Goal: Task Accomplishment & Management: Use online tool/utility

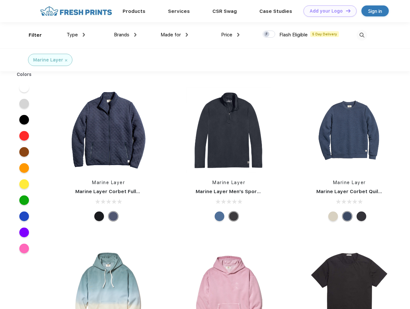
click at [327, 11] on link "Add your Logo Design Tool" at bounding box center [329, 10] width 53 height 11
click at [0, 0] on div "Design Tool" at bounding box center [0, 0] width 0 height 0
click at [345, 11] on link "Add your Logo Design Tool" at bounding box center [329, 10] width 53 height 11
click at [31, 35] on div "Filter" at bounding box center [35, 35] width 13 height 7
click at [76, 35] on span "Type" at bounding box center [72, 35] width 11 height 6
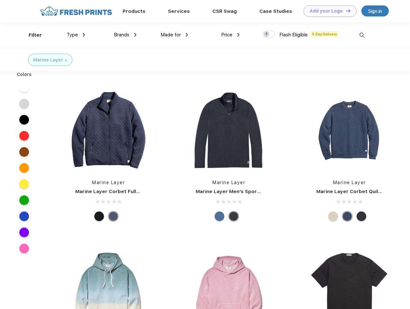
click at [125, 35] on span "Brands" at bounding box center [121, 35] width 15 height 6
click at [174, 35] on span "Made for" at bounding box center [171, 35] width 20 height 6
click at [230, 35] on span "Price" at bounding box center [226, 35] width 11 height 6
click at [269, 34] on div at bounding box center [269, 34] width 13 height 7
click at [267, 34] on input "checkbox" at bounding box center [265, 32] width 4 height 4
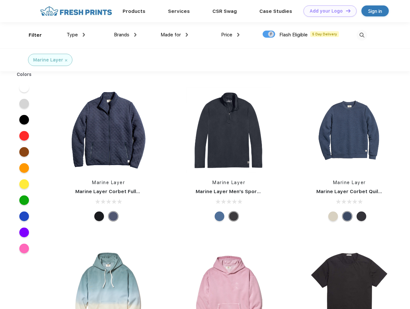
click at [362, 35] on img at bounding box center [361, 35] width 11 height 11
